Goal: Navigation & Orientation: Find specific page/section

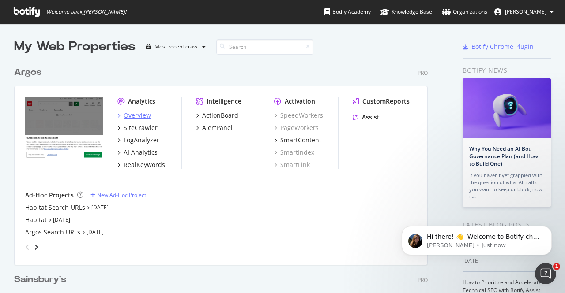
click at [135, 113] on div "Overview" at bounding box center [137, 115] width 27 height 9
